Goal: Transaction & Acquisition: Purchase product/service

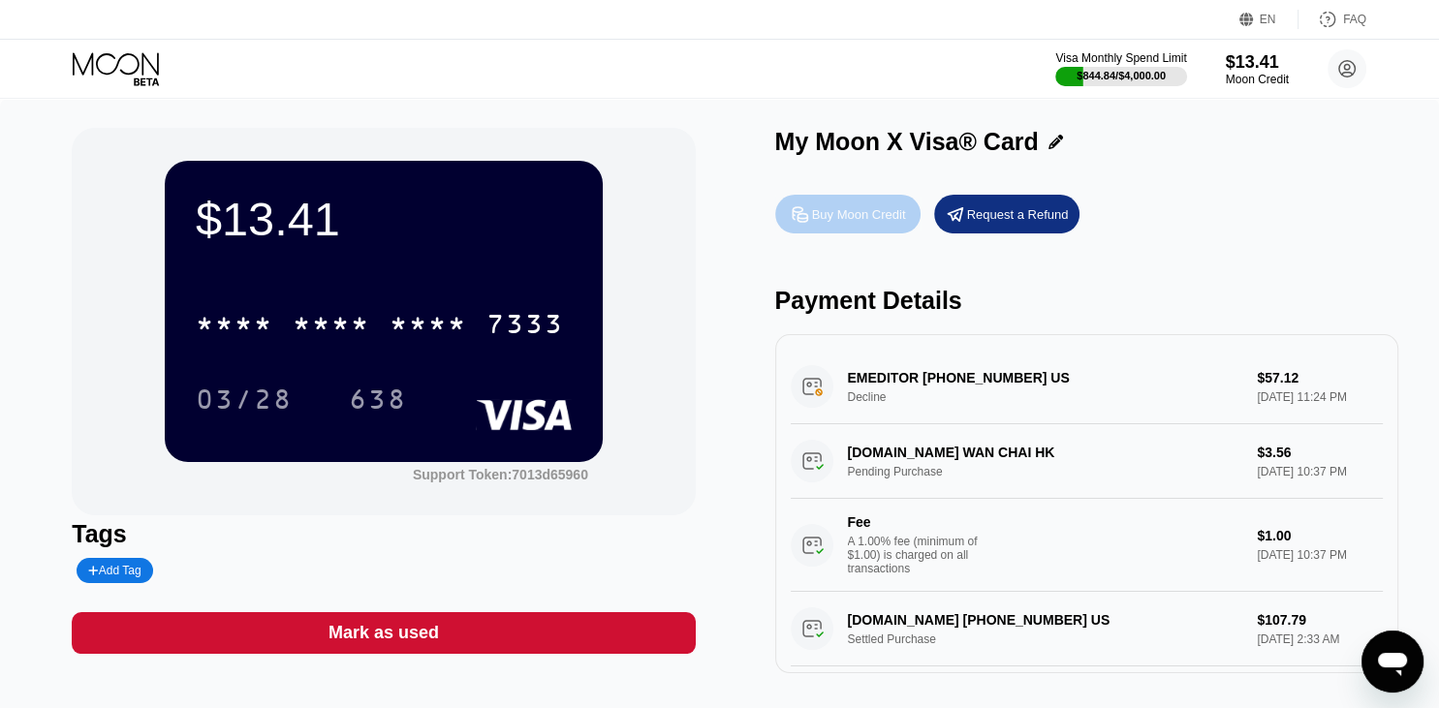
click at [855, 215] on div "Buy Moon Credit" at bounding box center [859, 214] width 94 height 16
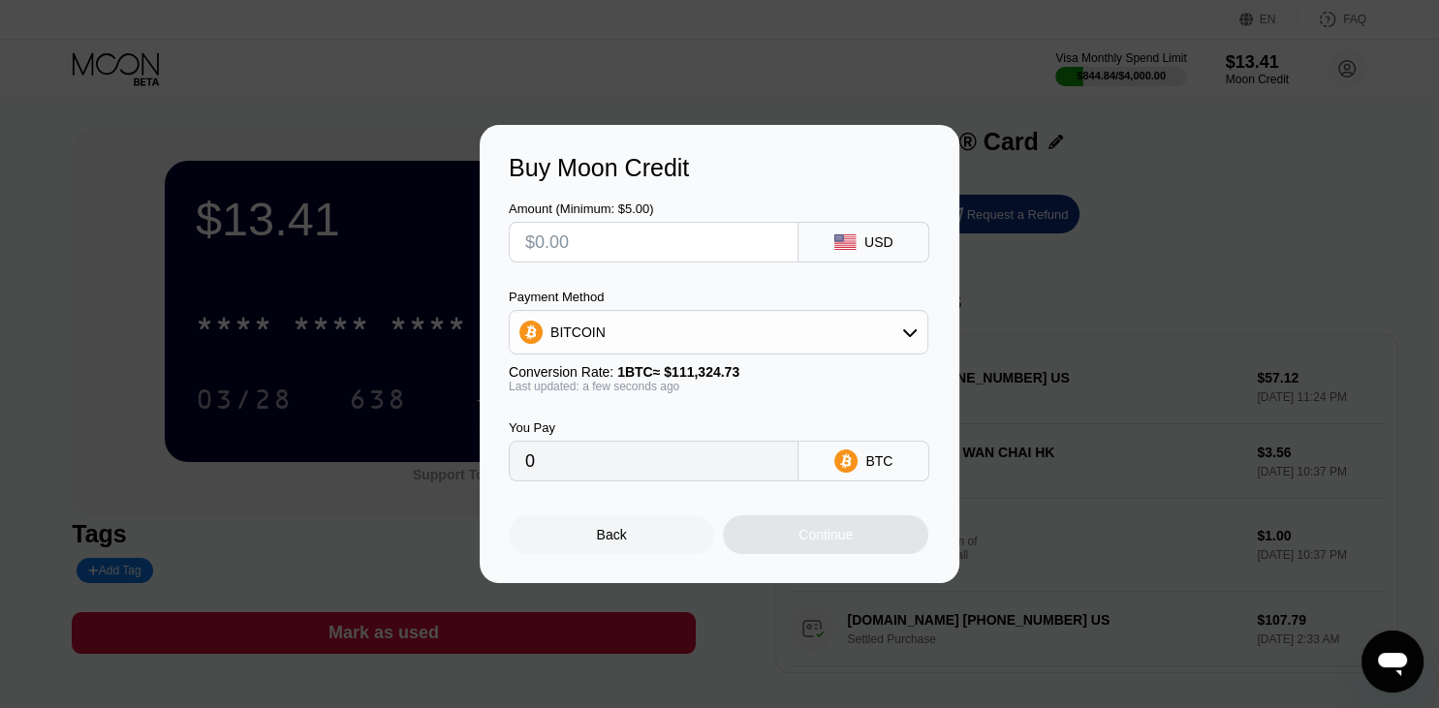
click at [696, 326] on div "BITCOIN" at bounding box center [719, 332] width 418 height 39
click at [676, 447] on div "USDT on TRON" at bounding box center [718, 428] width 408 height 39
type input "0.00"
click at [670, 231] on input "text" at bounding box center [653, 242] width 257 height 39
type input "$1"
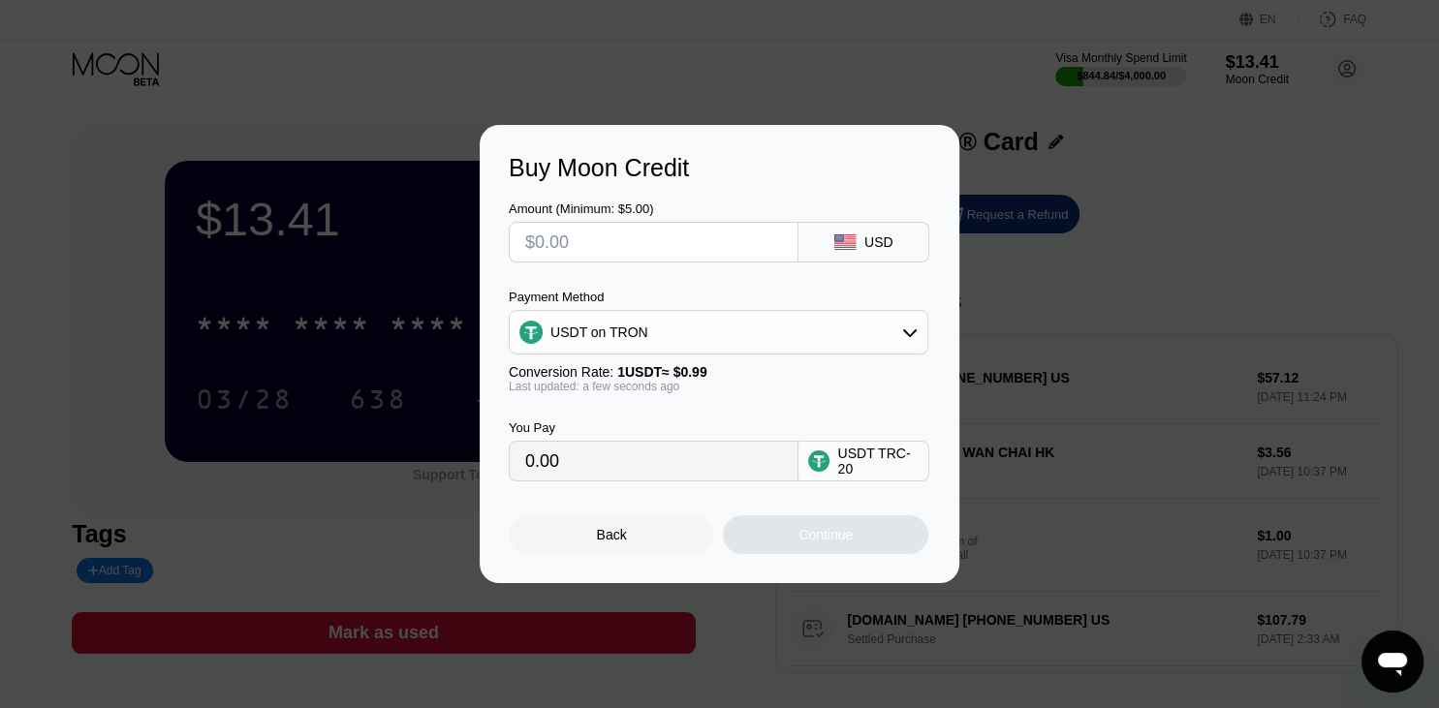
type input "1.01"
type input "$10"
type input "10.10"
type input "$100"
type input "101.01"
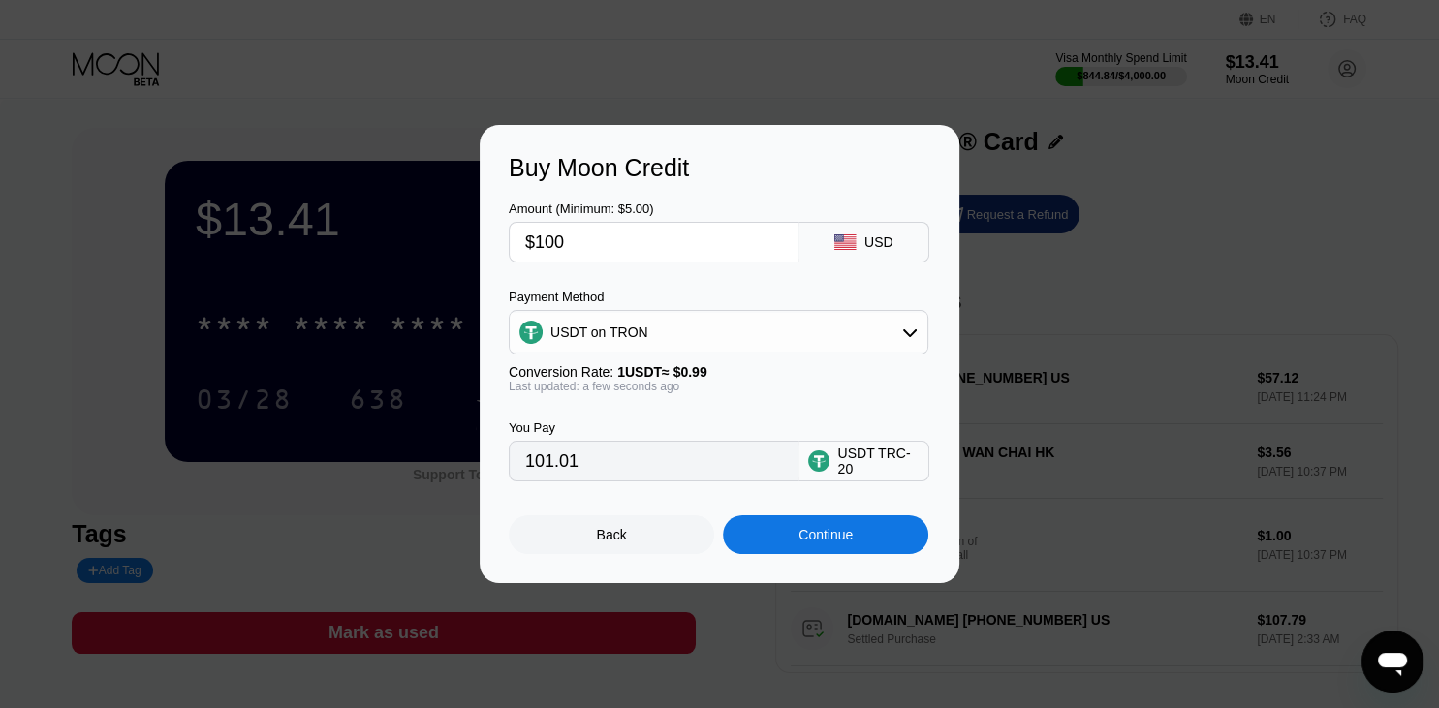
type input "$100"
click at [818, 541] on div "Continue" at bounding box center [825, 535] width 54 height 16
